Goal: Information Seeking & Learning: Learn about a topic

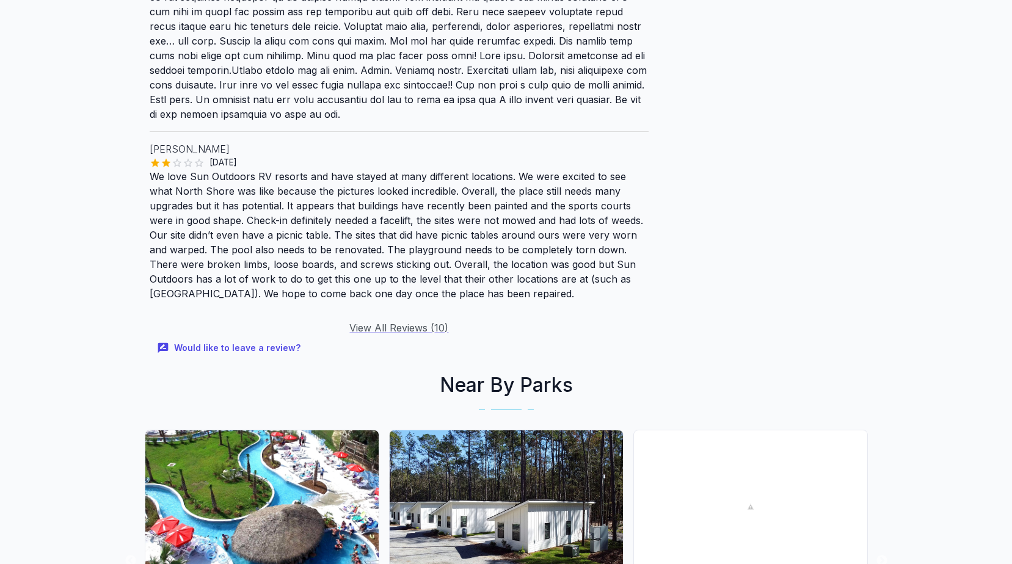
scroll to position [2137, 0]
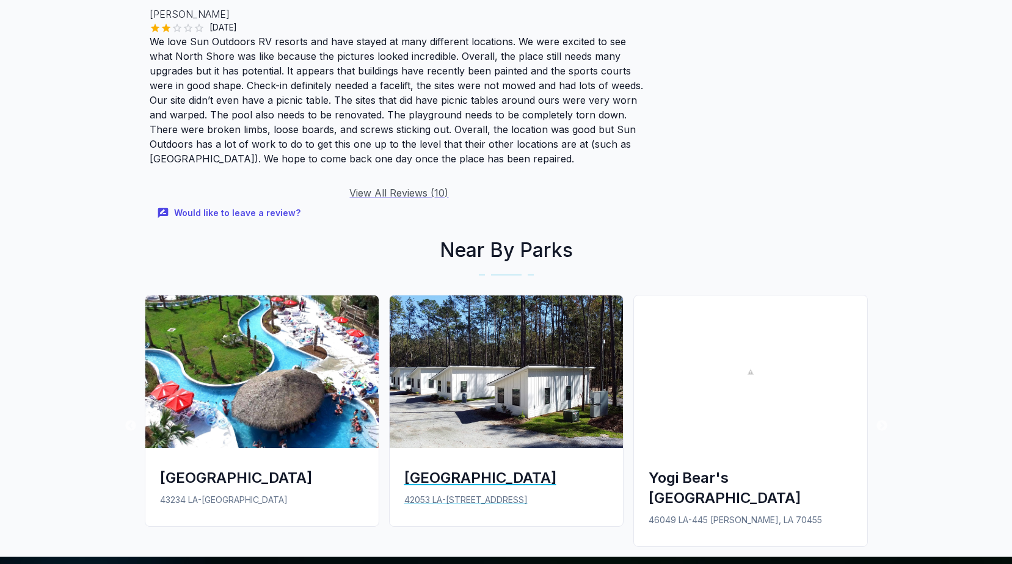
click at [529, 366] on img at bounding box center [505, 371] width 233 height 153
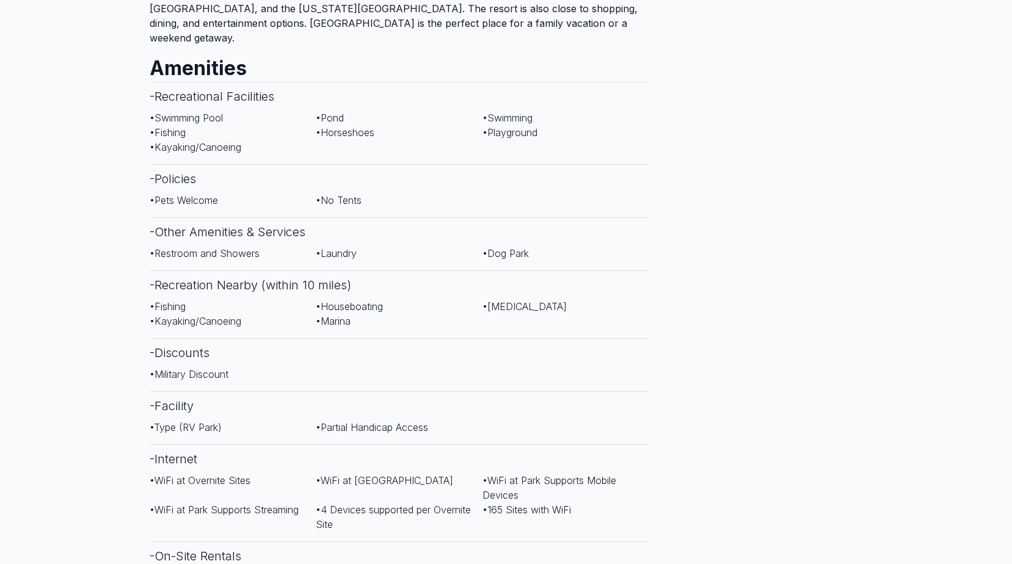
scroll to position [488, 0]
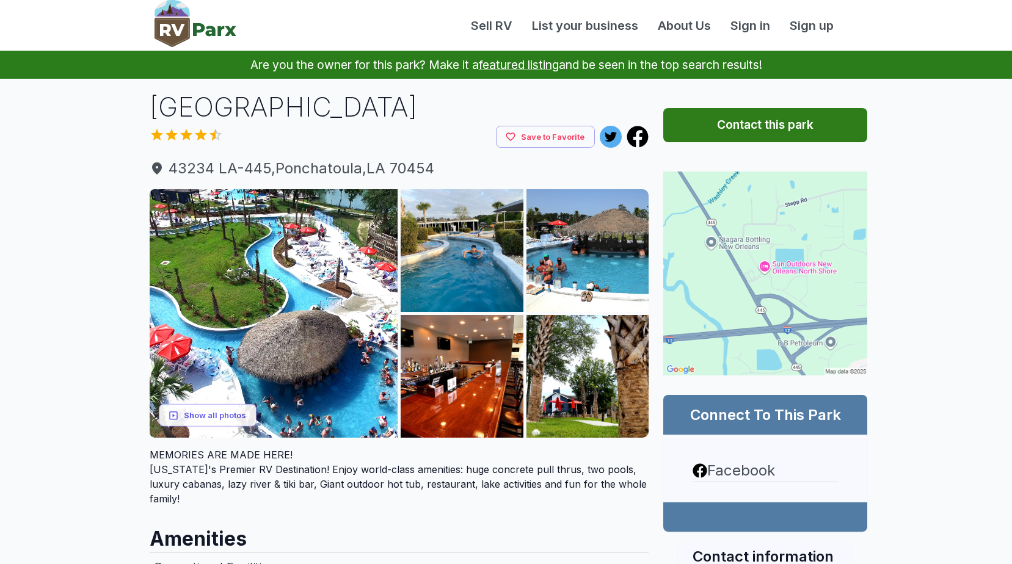
scroll to position [2127, 0]
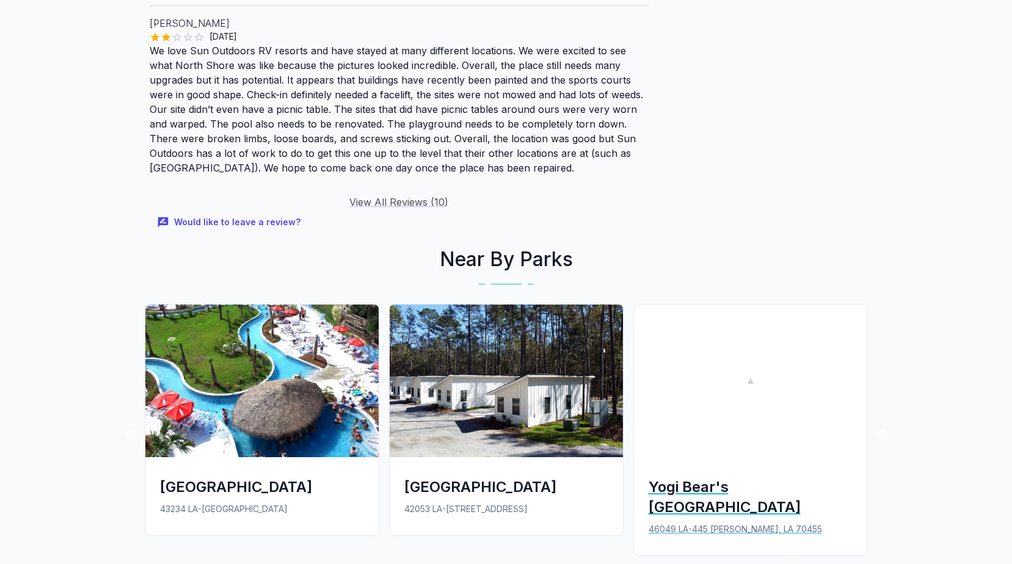
click at [680, 477] on div "Yogi Bear's [GEOGRAPHIC_DATA]" at bounding box center [750, 497] width 204 height 40
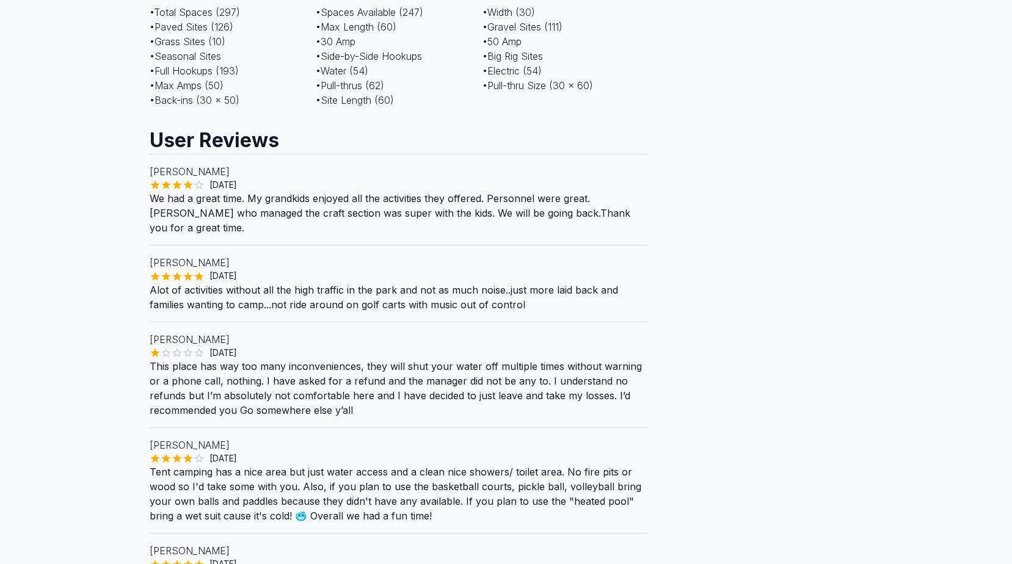
scroll to position [733, 0]
